Goal: Information Seeking & Learning: Learn about a topic

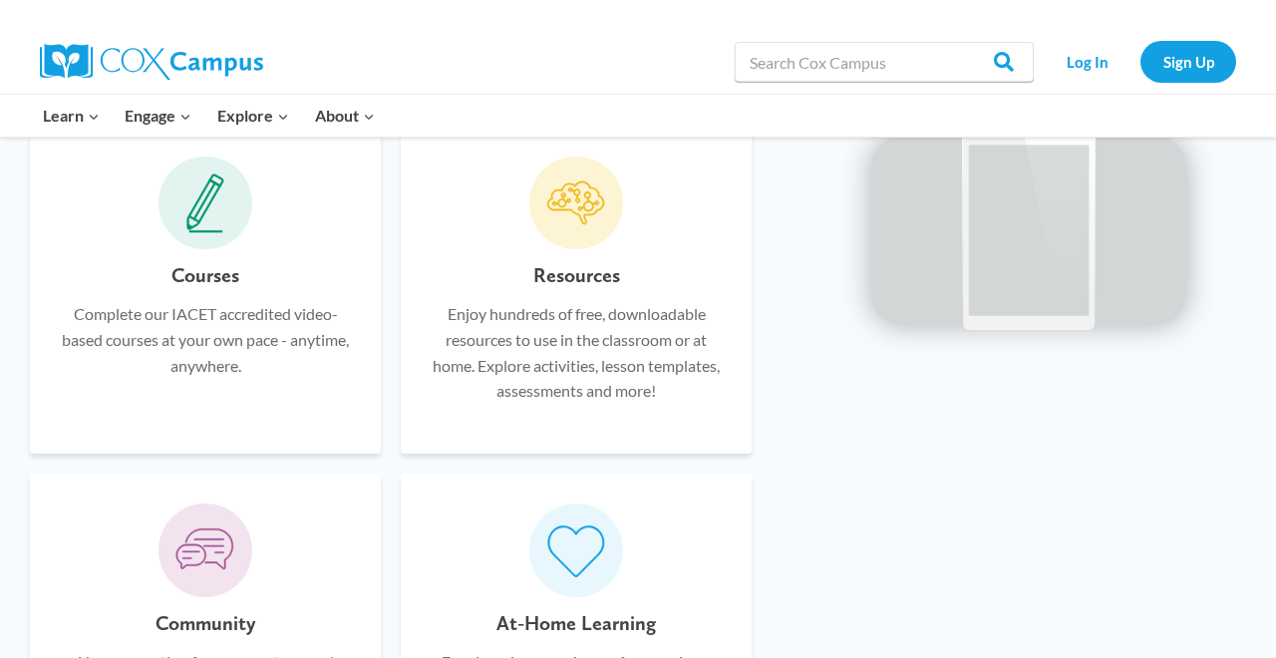
scroll to position [1228, 0]
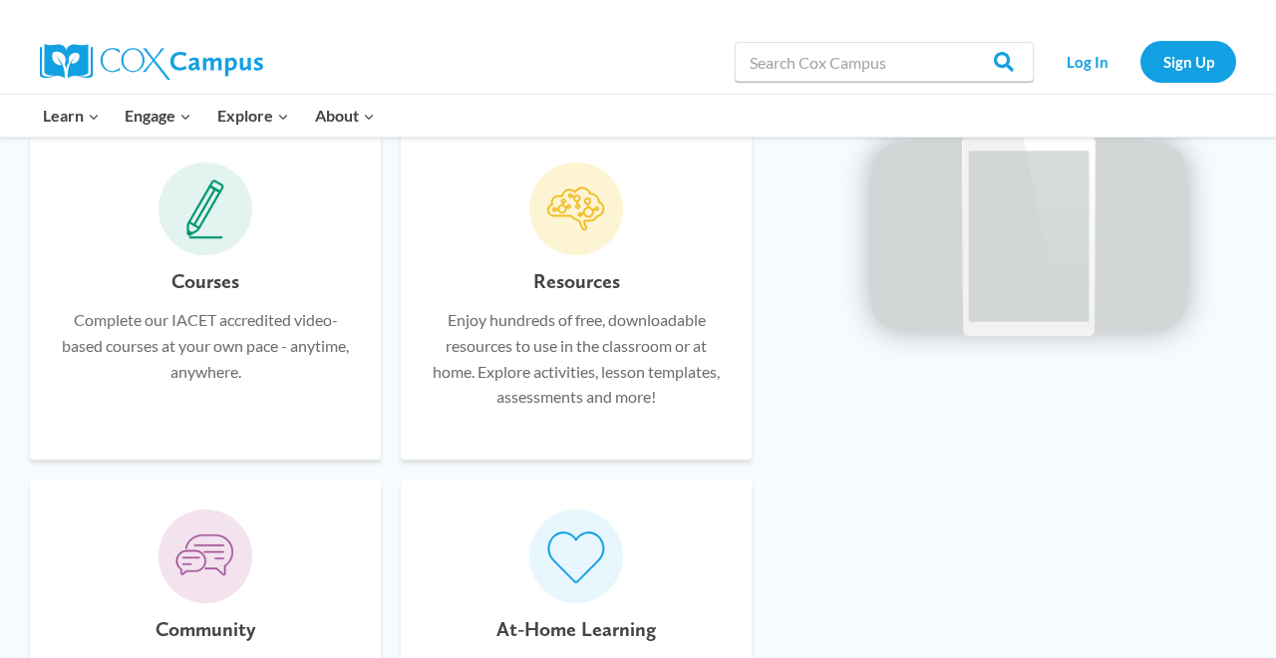
click at [207, 225] on span at bounding box center [205, 209] width 94 height 94
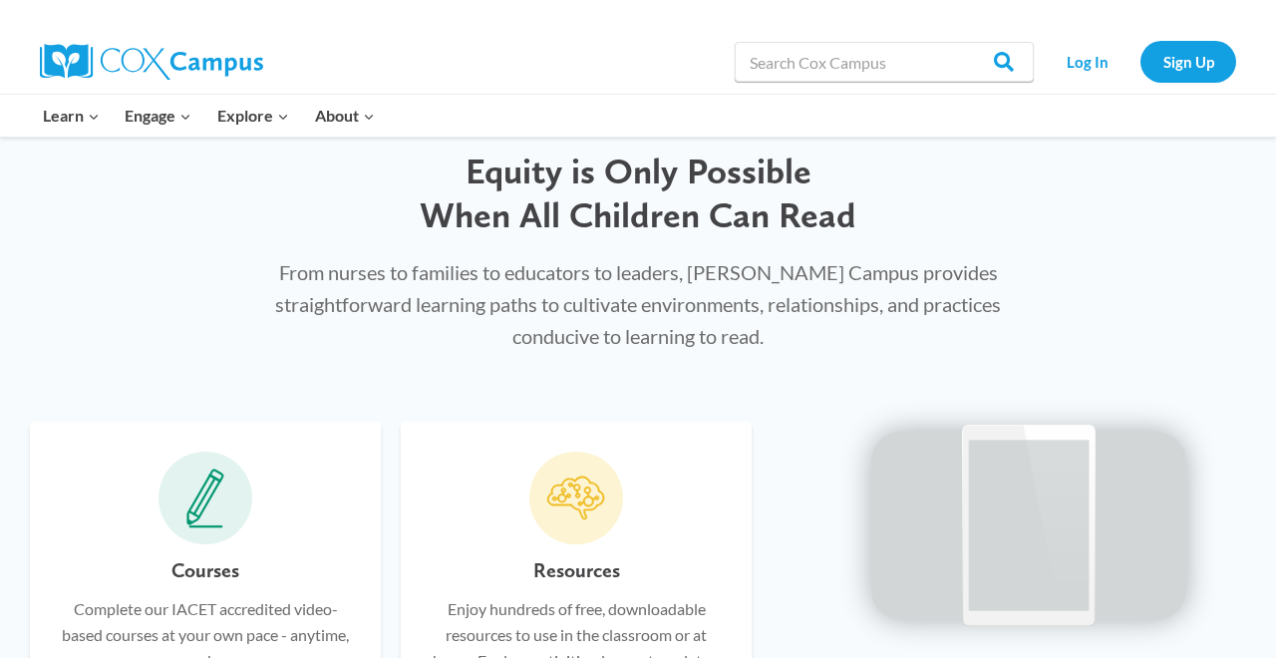
scroll to position [937, 0]
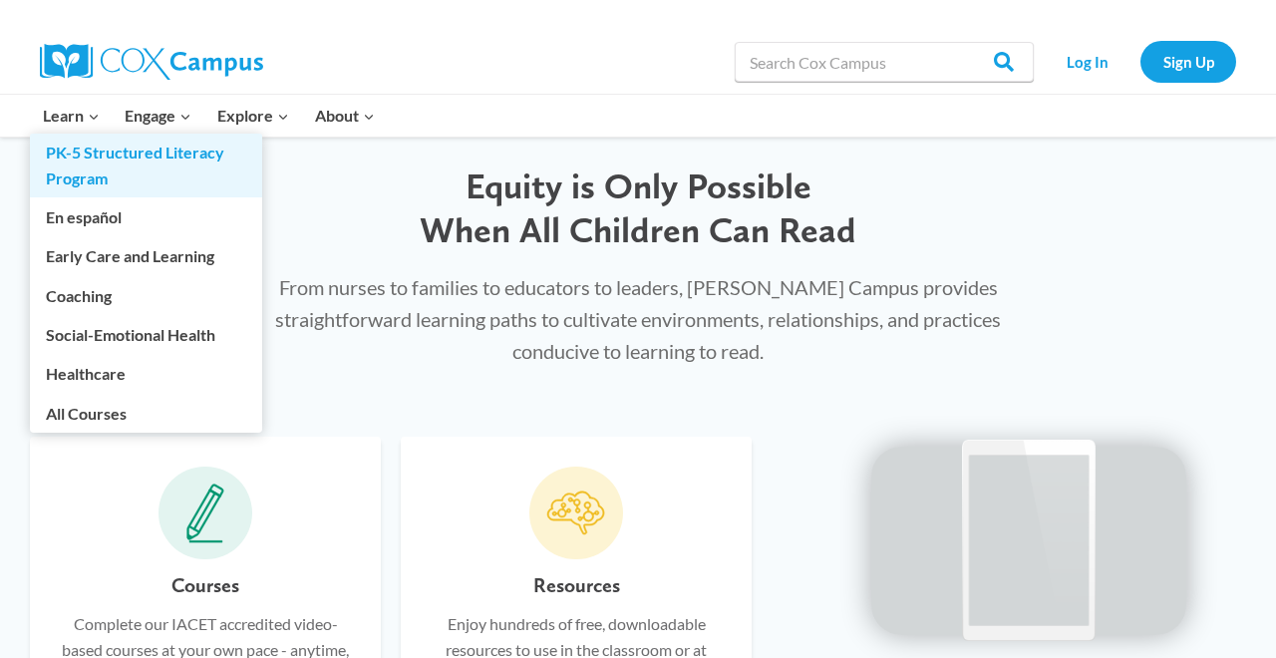
click at [93, 160] on link "PK-5 Structured Literacy Program" at bounding box center [146, 166] width 232 height 64
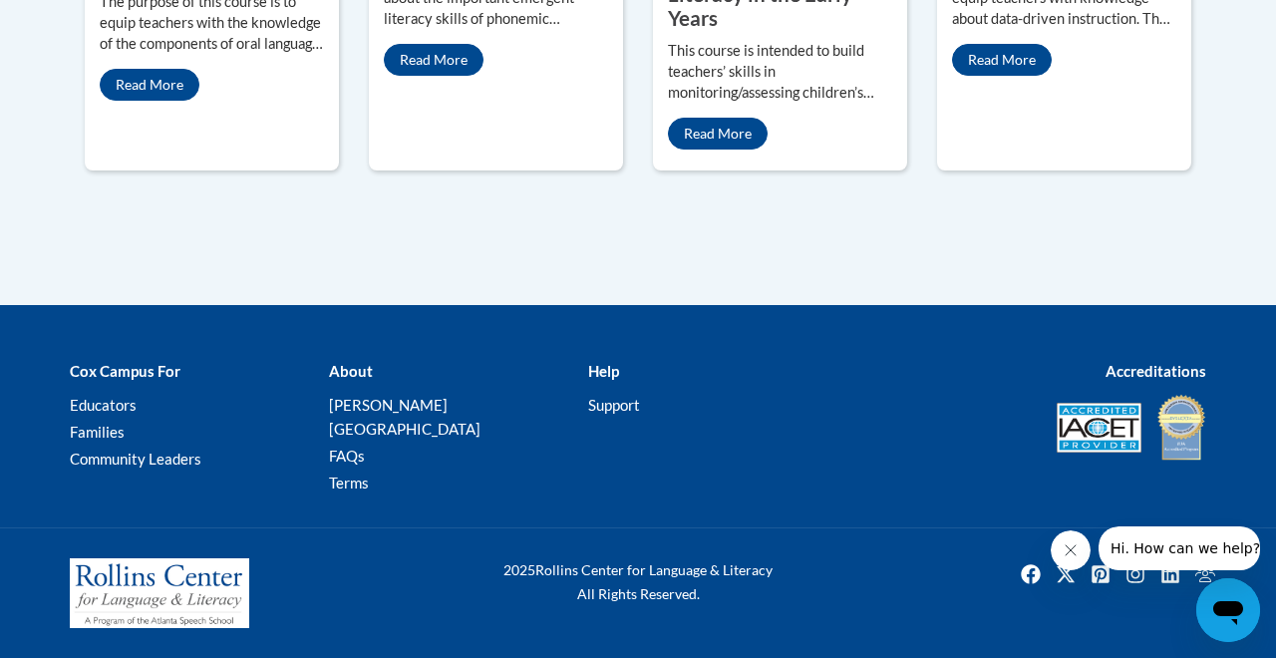
scroll to position [1302, 0]
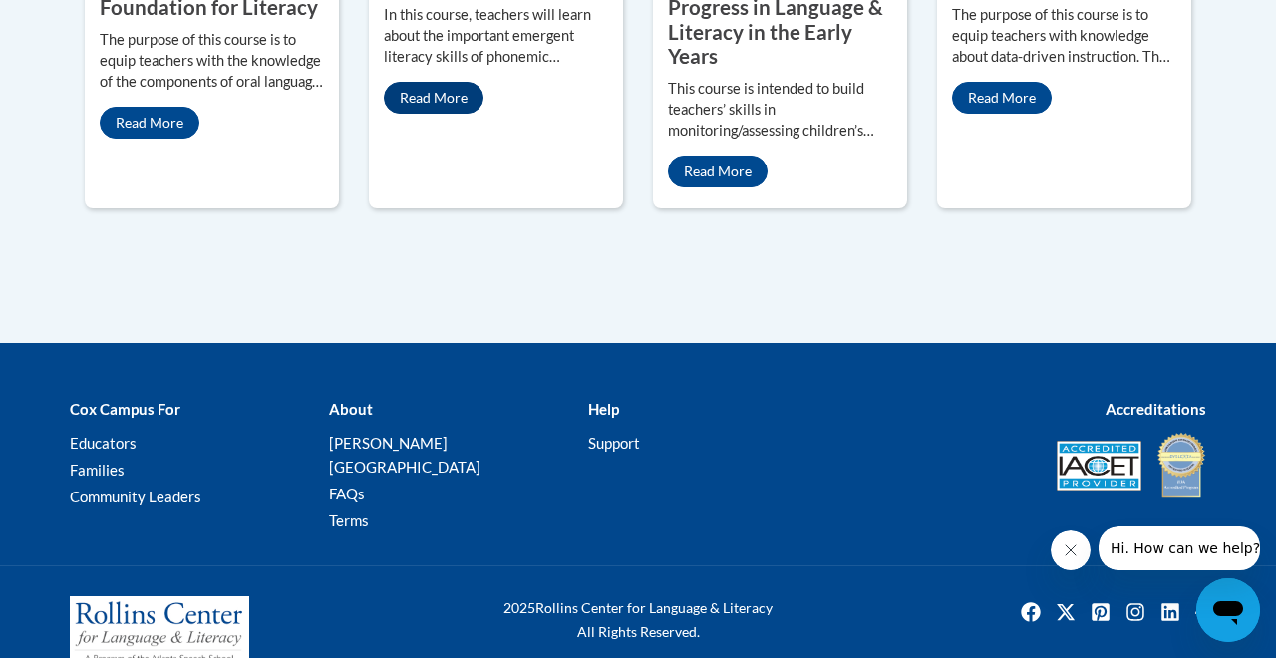
click at [420, 114] on link "Read More" at bounding box center [434, 98] width 100 height 32
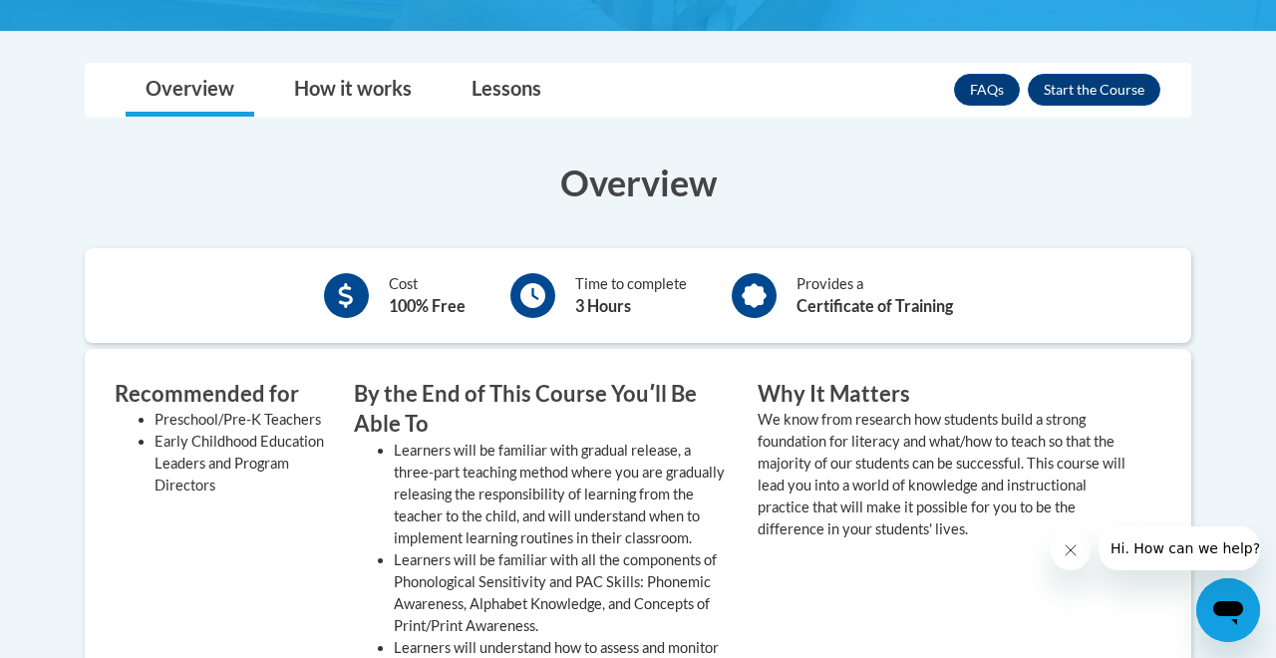
scroll to position [487, 0]
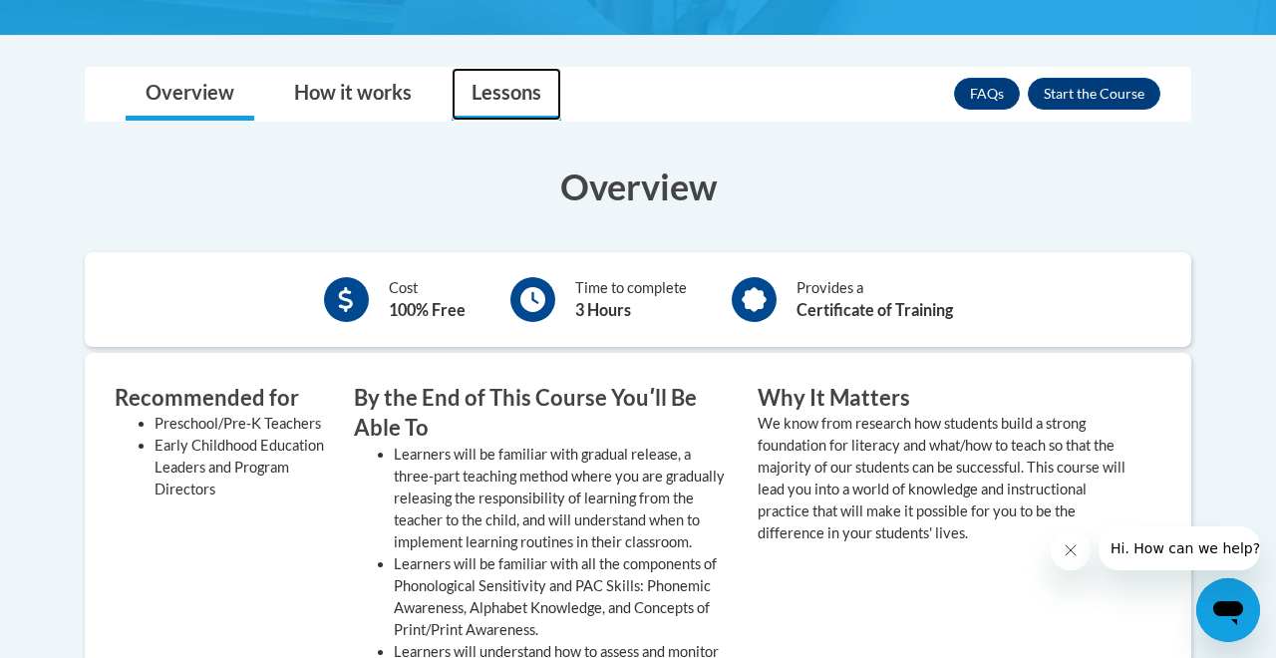
click at [495, 100] on link "Lessons" at bounding box center [507, 94] width 110 height 53
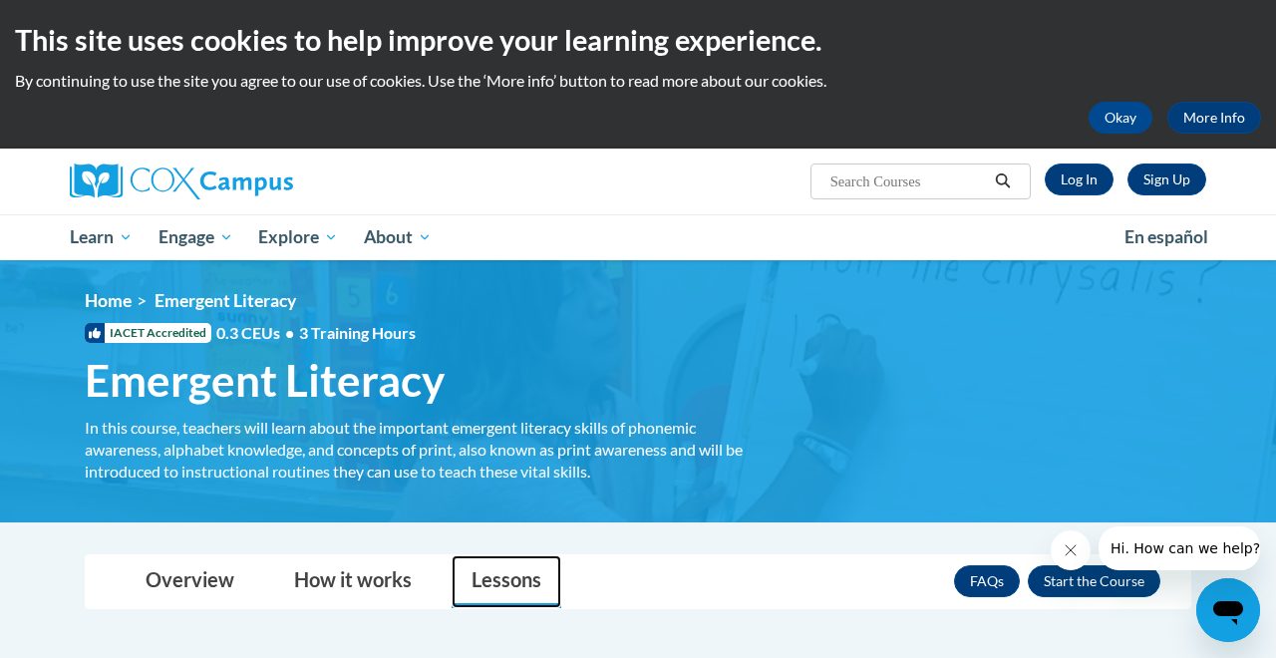
scroll to position [0, 0]
